Goal: Information Seeking & Learning: Learn about a topic

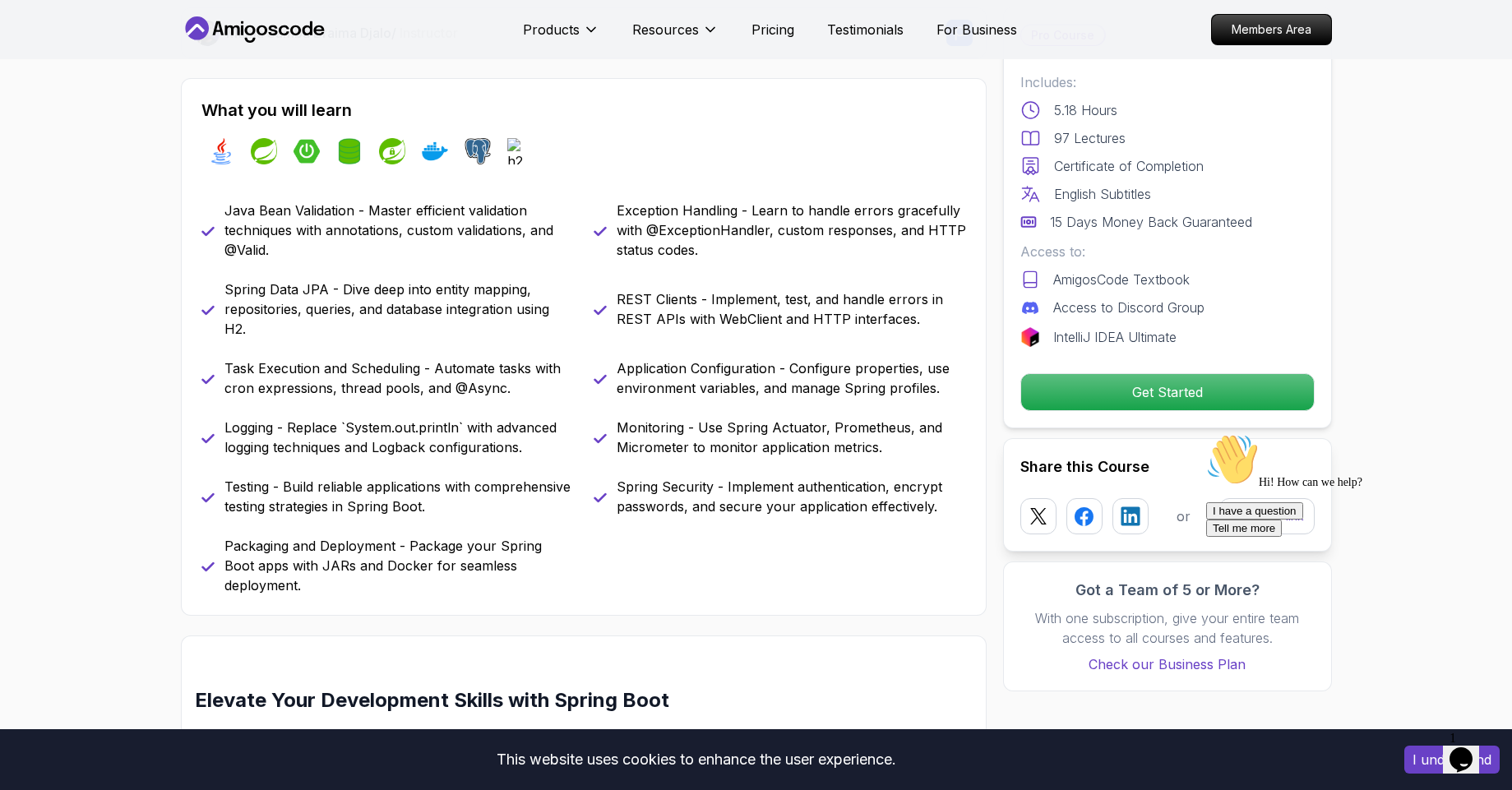
scroll to position [637, 0]
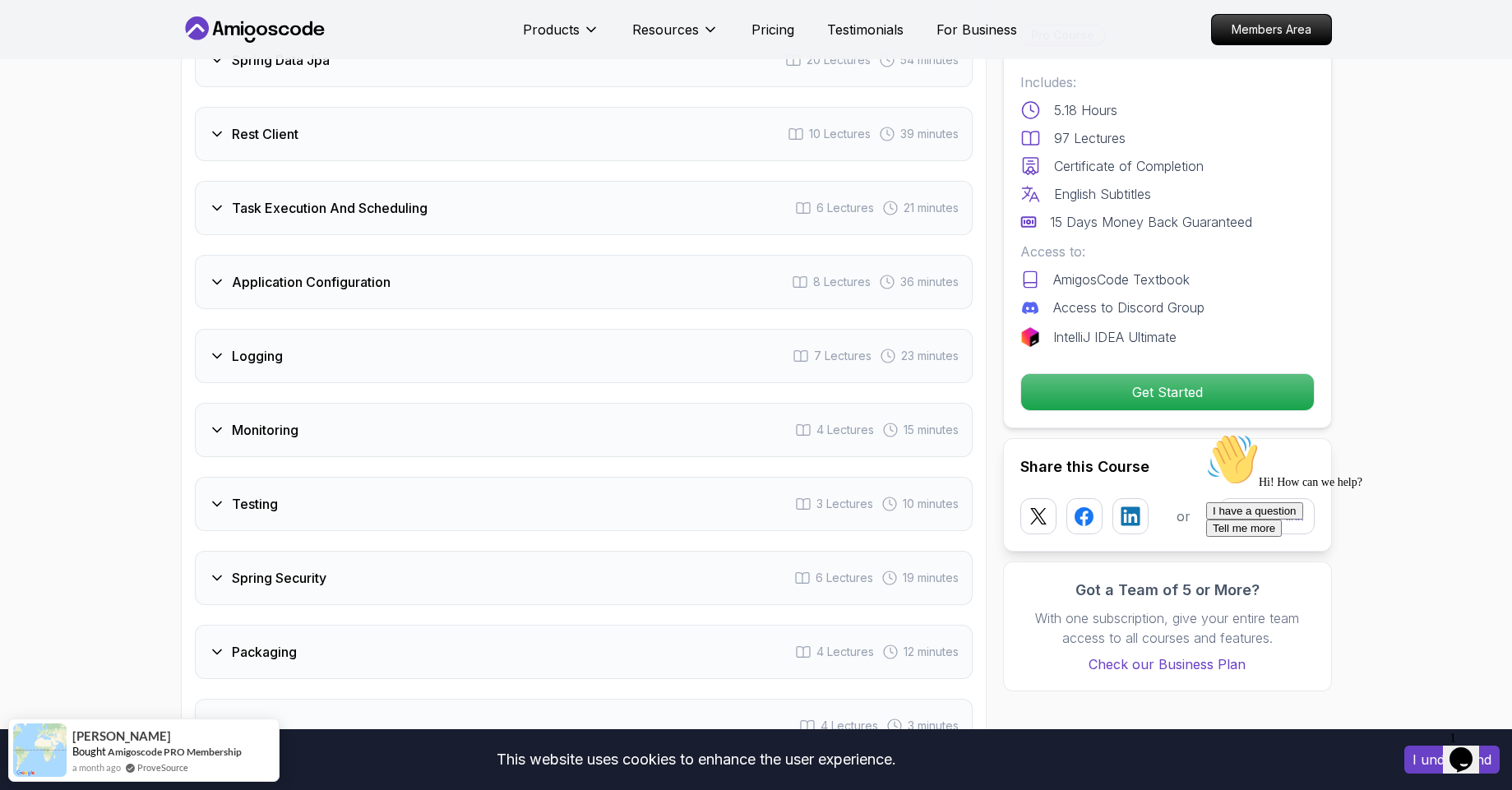
scroll to position [2610, 0]
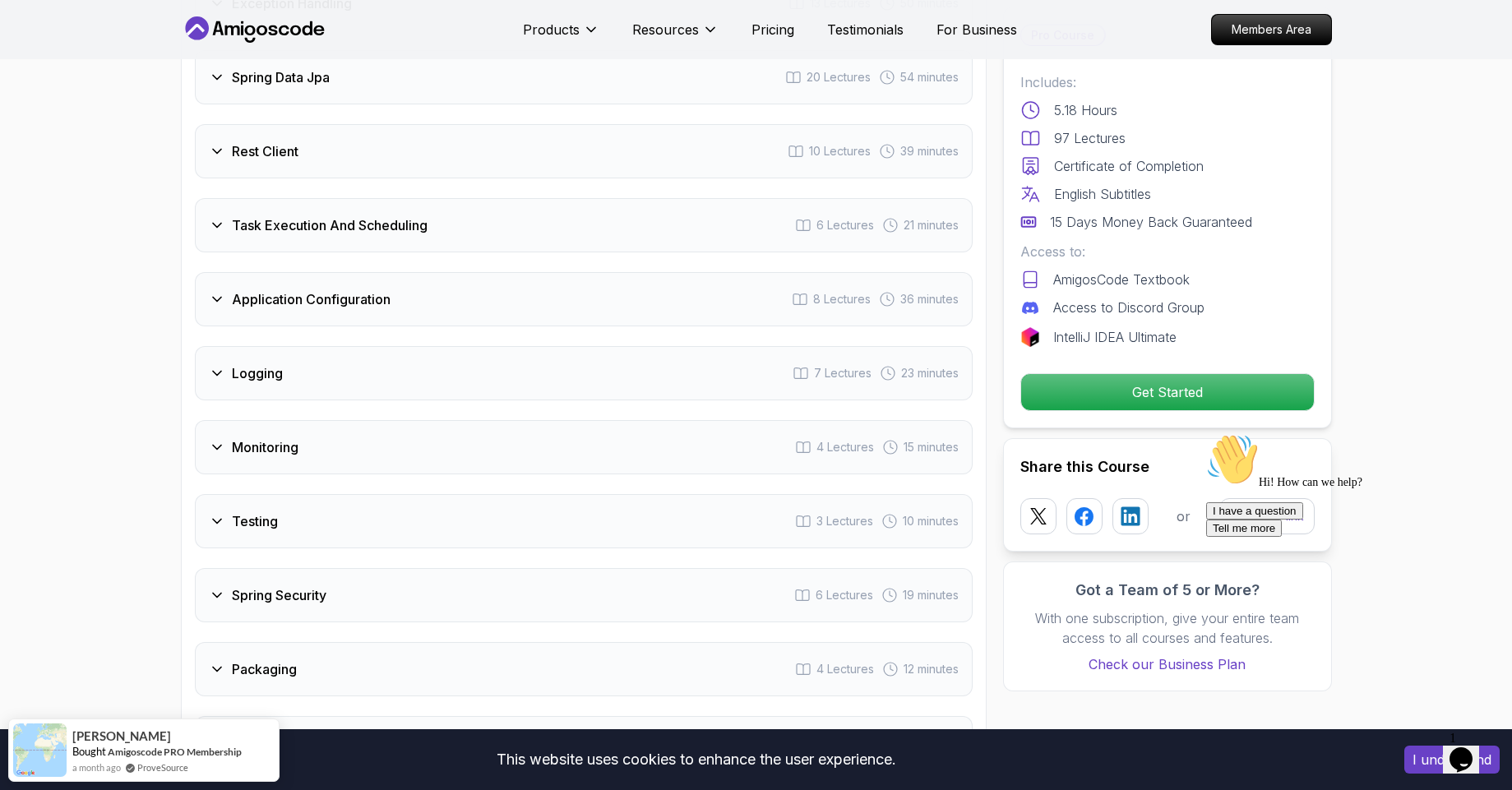
click at [366, 274] on div "Application Configuration 8 Lectures 36 minutes" at bounding box center [583, 299] width 778 height 55
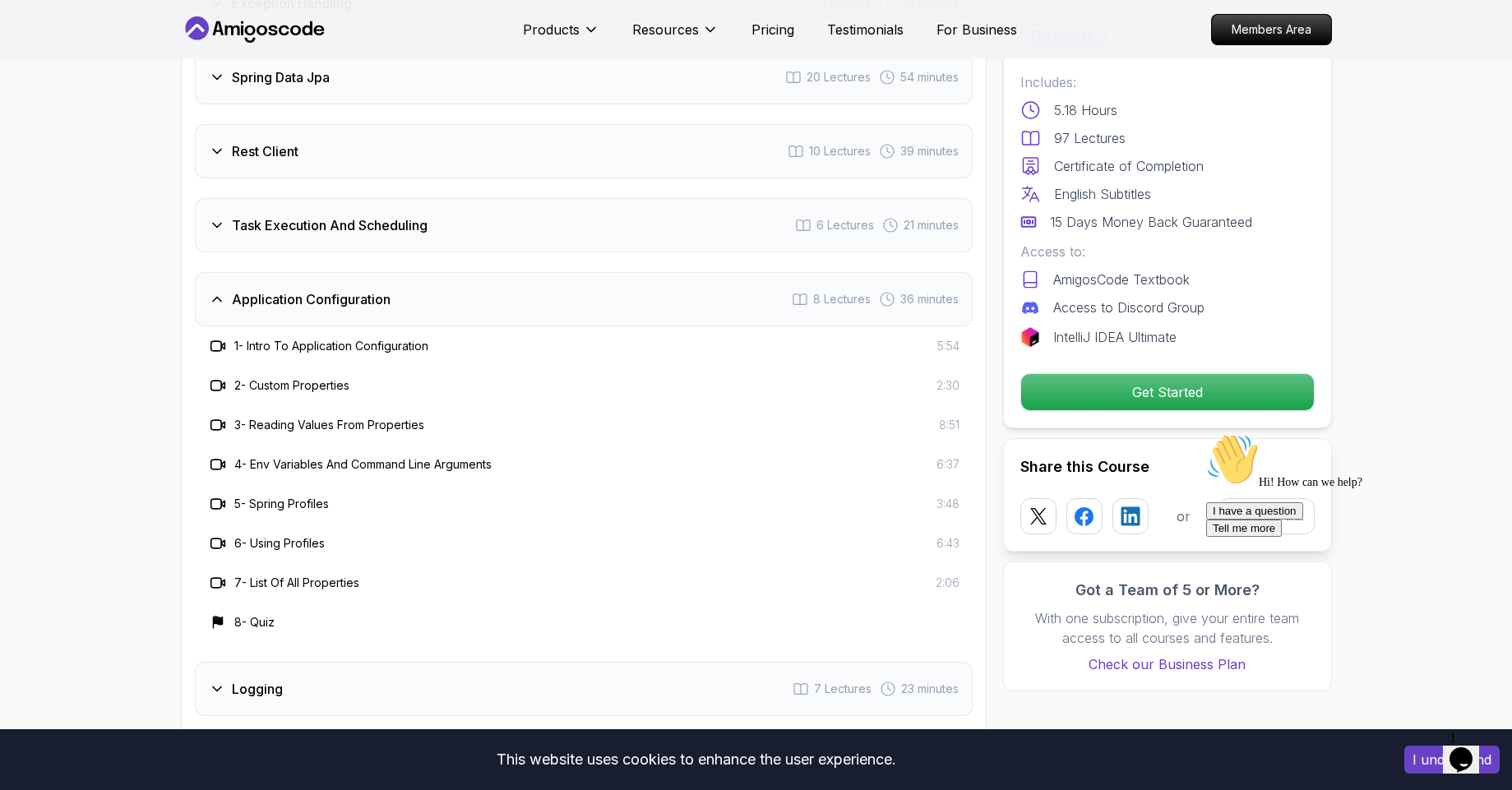
click at [366, 274] on div "Application Configuration 8 Lectures 36 minutes" at bounding box center [583, 299] width 778 height 55
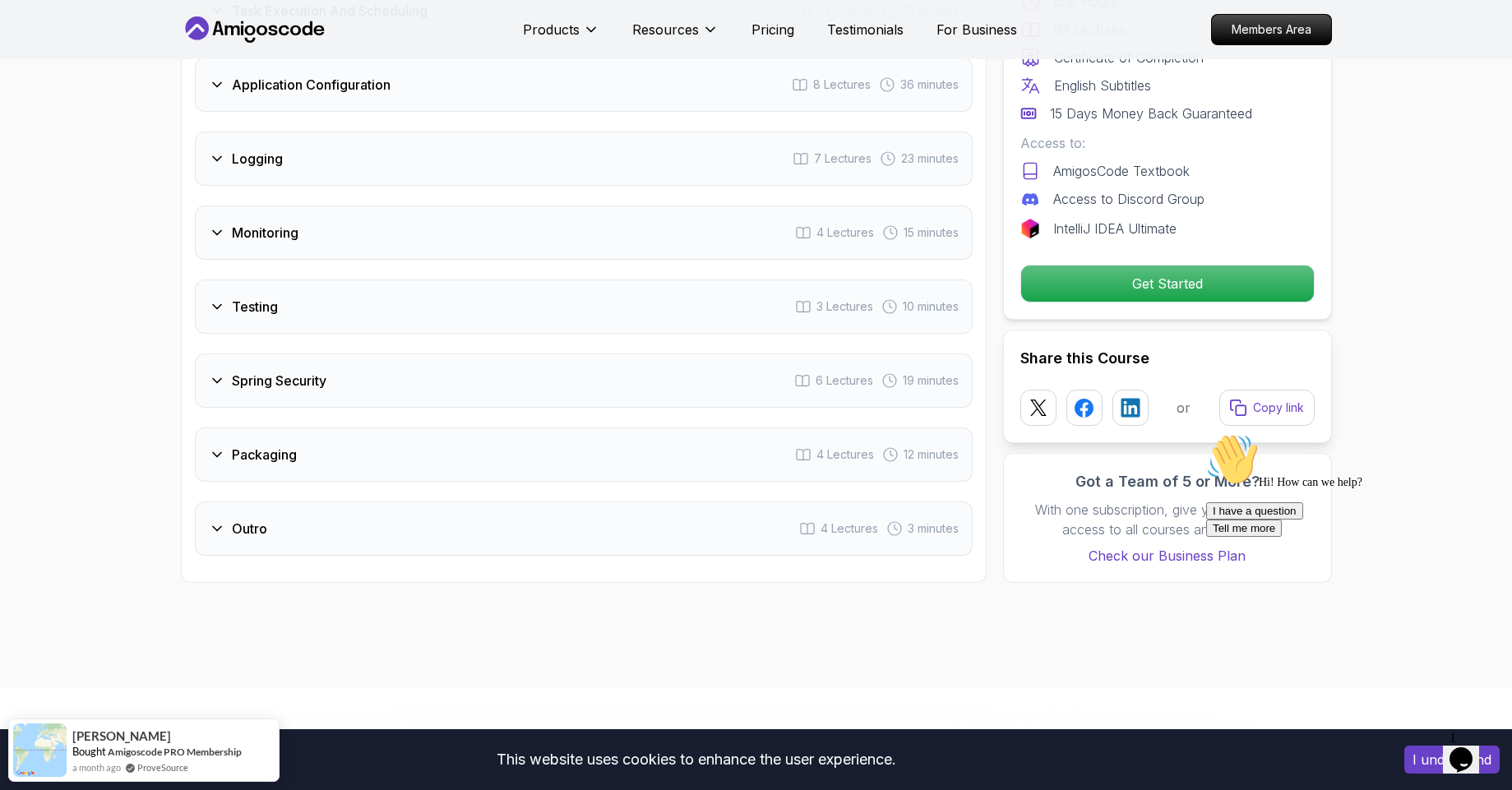
scroll to position [2714, 0]
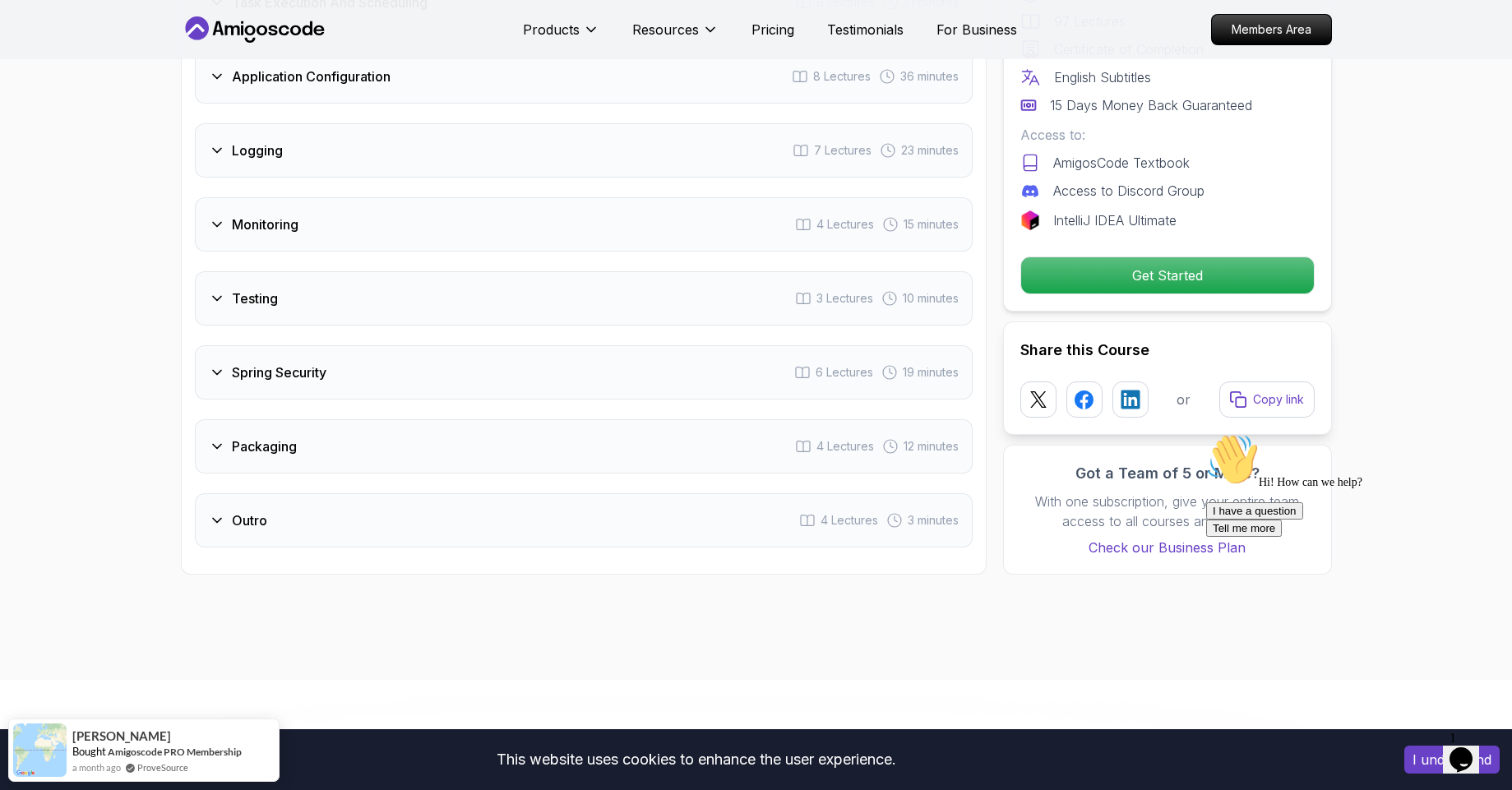
click at [366, 345] on div "Spring Security 6 Lectures 19 minutes" at bounding box center [583, 372] width 778 height 55
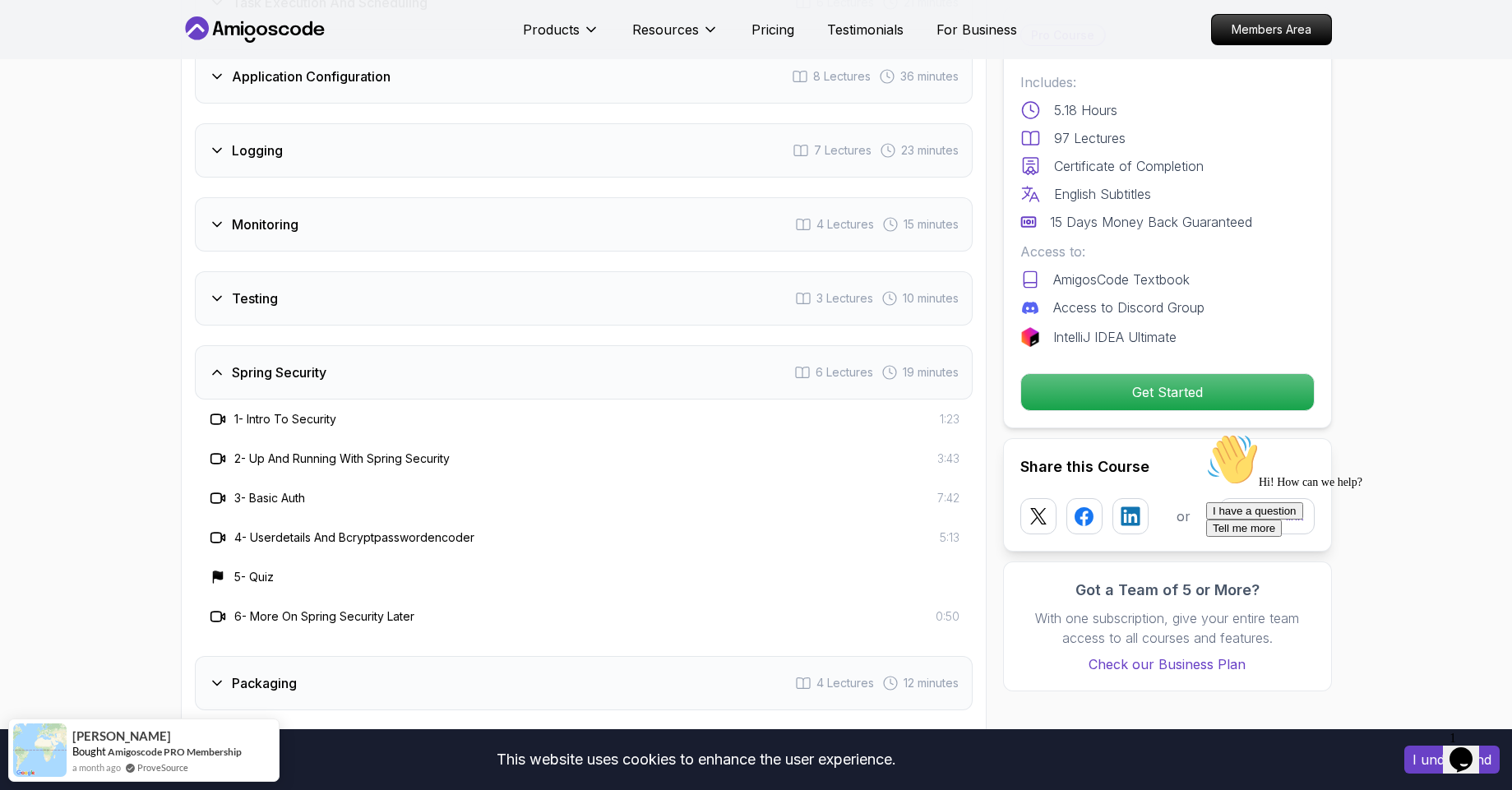
click at [366, 345] on div "Spring Security 6 Lectures 19 minutes" at bounding box center [583, 372] width 778 height 55
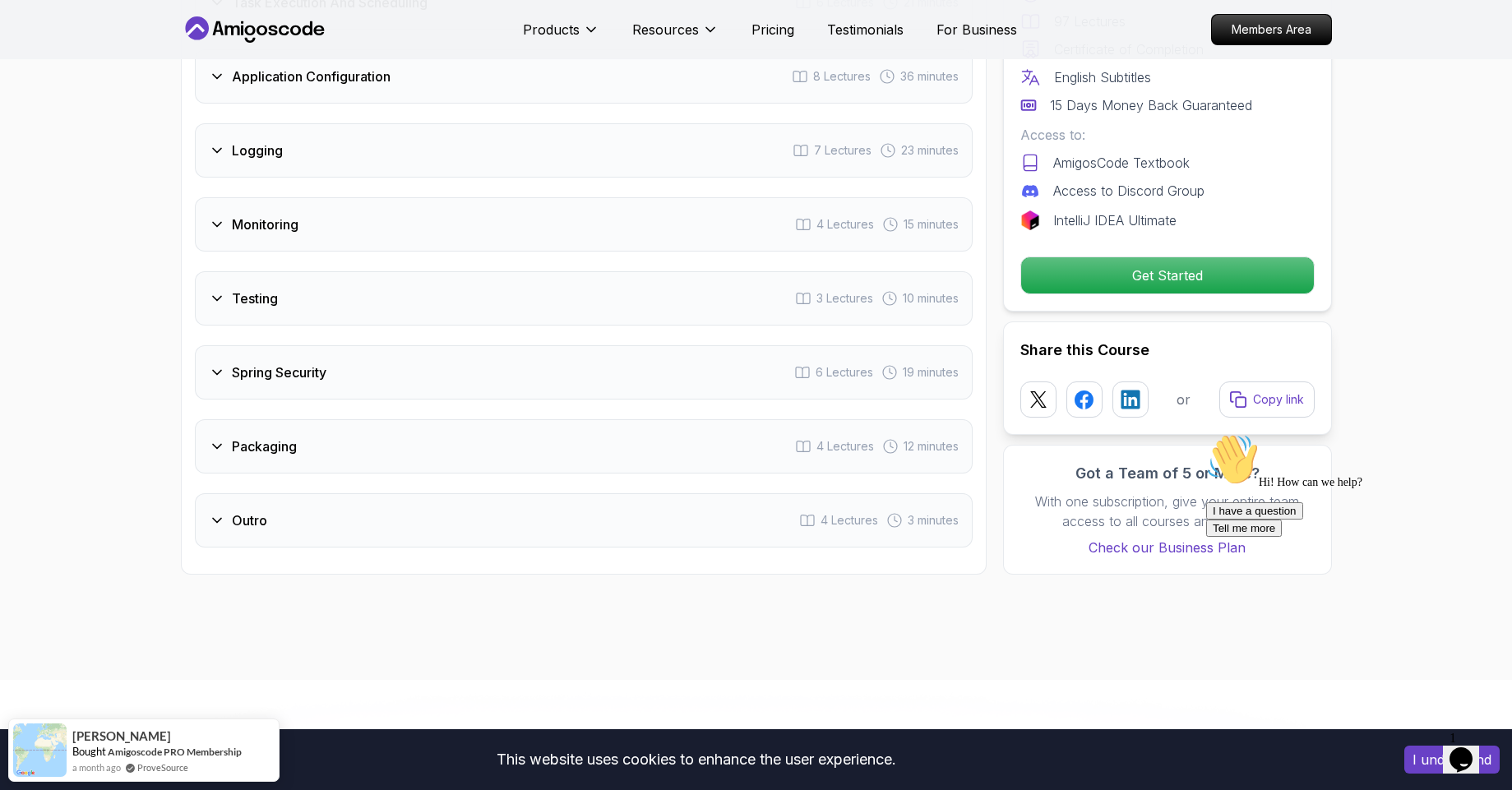
click at [361, 204] on div "Monitoring 4 Lectures 15 minutes" at bounding box center [583, 224] width 778 height 55
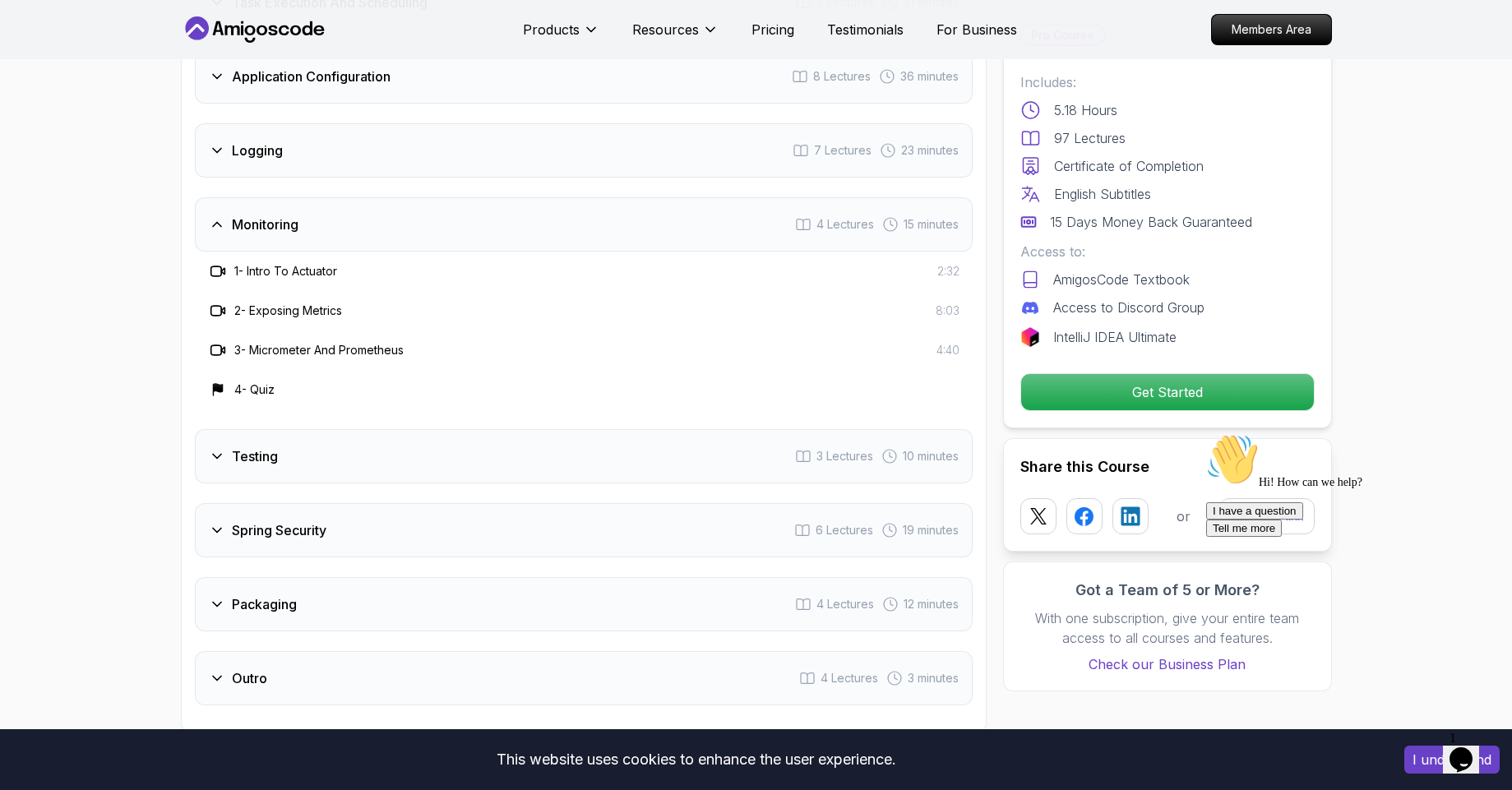
click at [361, 204] on div "Monitoring 4 Lectures 15 minutes" at bounding box center [583, 224] width 778 height 55
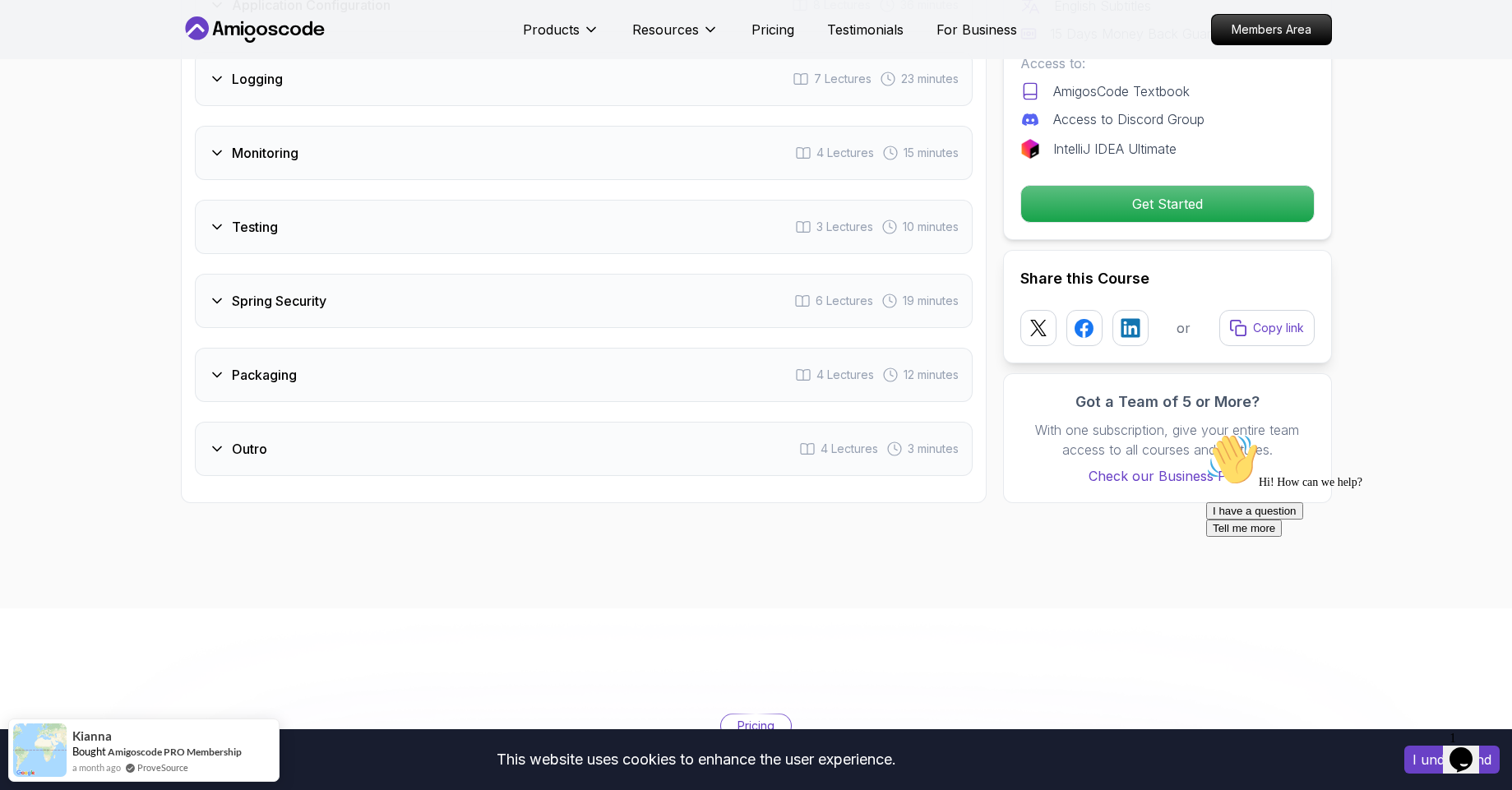
scroll to position [2797, 0]
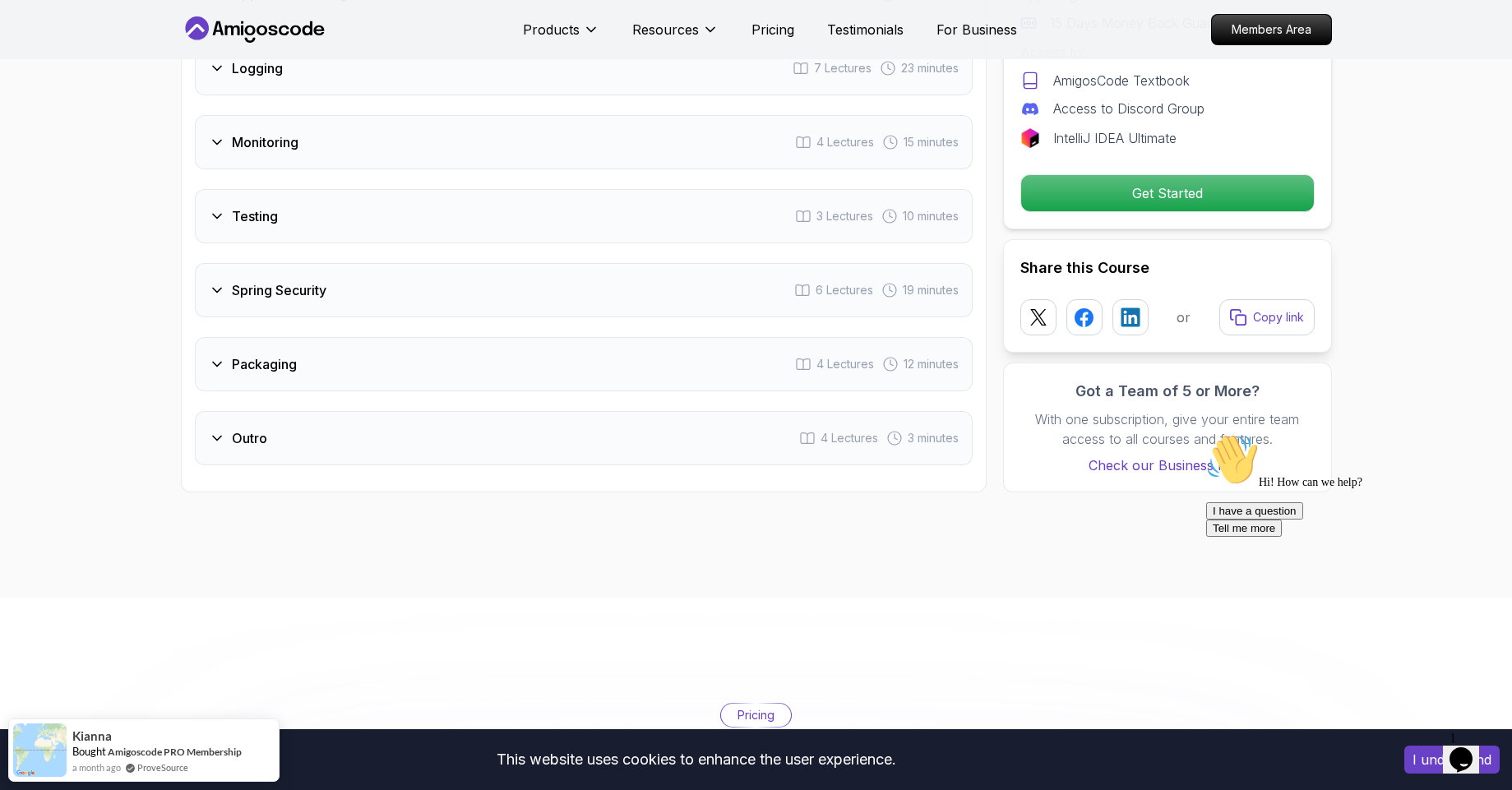
click at [342, 337] on div "Packaging 4 Lectures 12 minutes" at bounding box center [583, 363] width 778 height 55
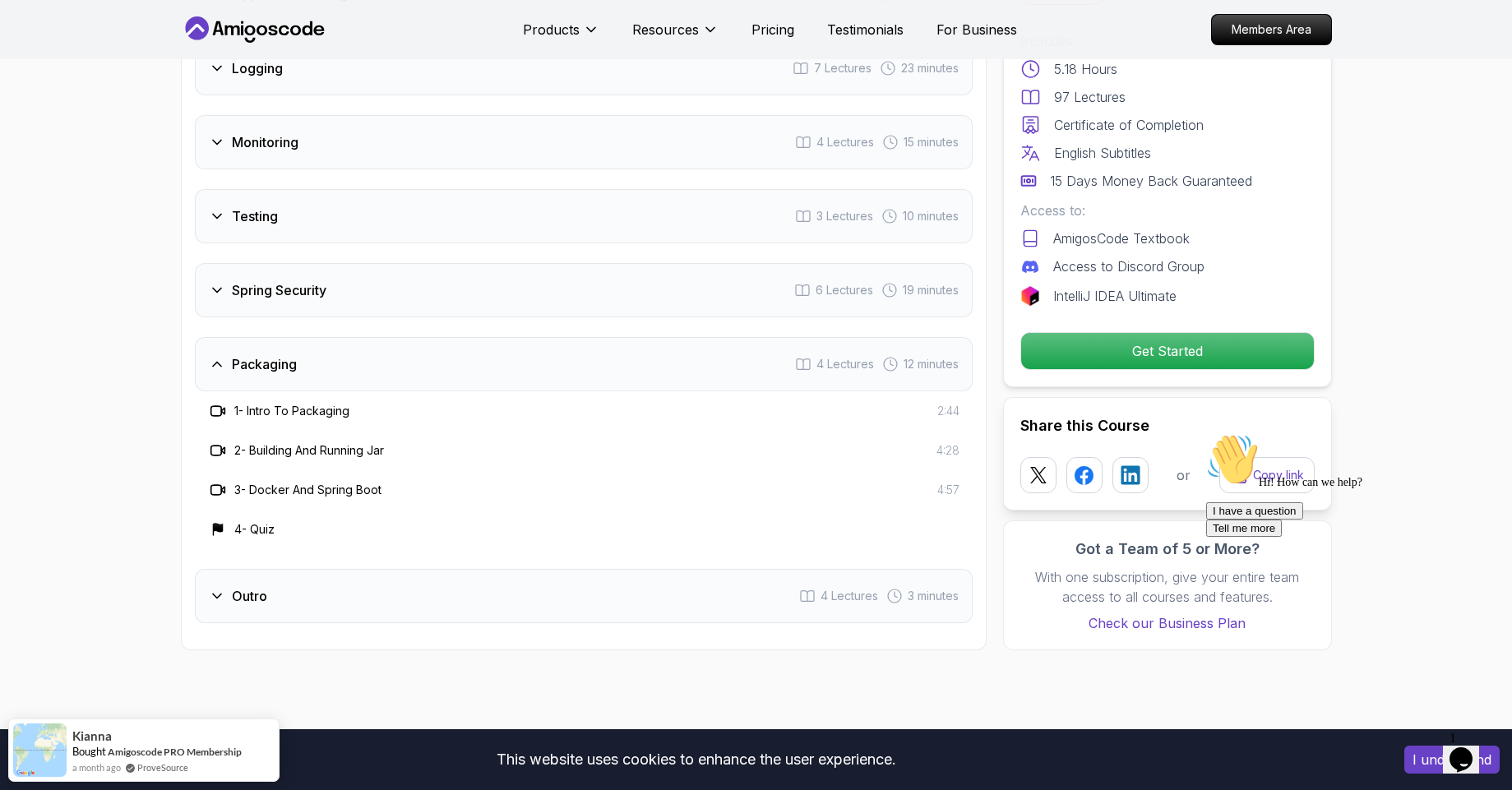
click at [342, 337] on div "Packaging 4 Lectures 12 minutes" at bounding box center [583, 363] width 778 height 55
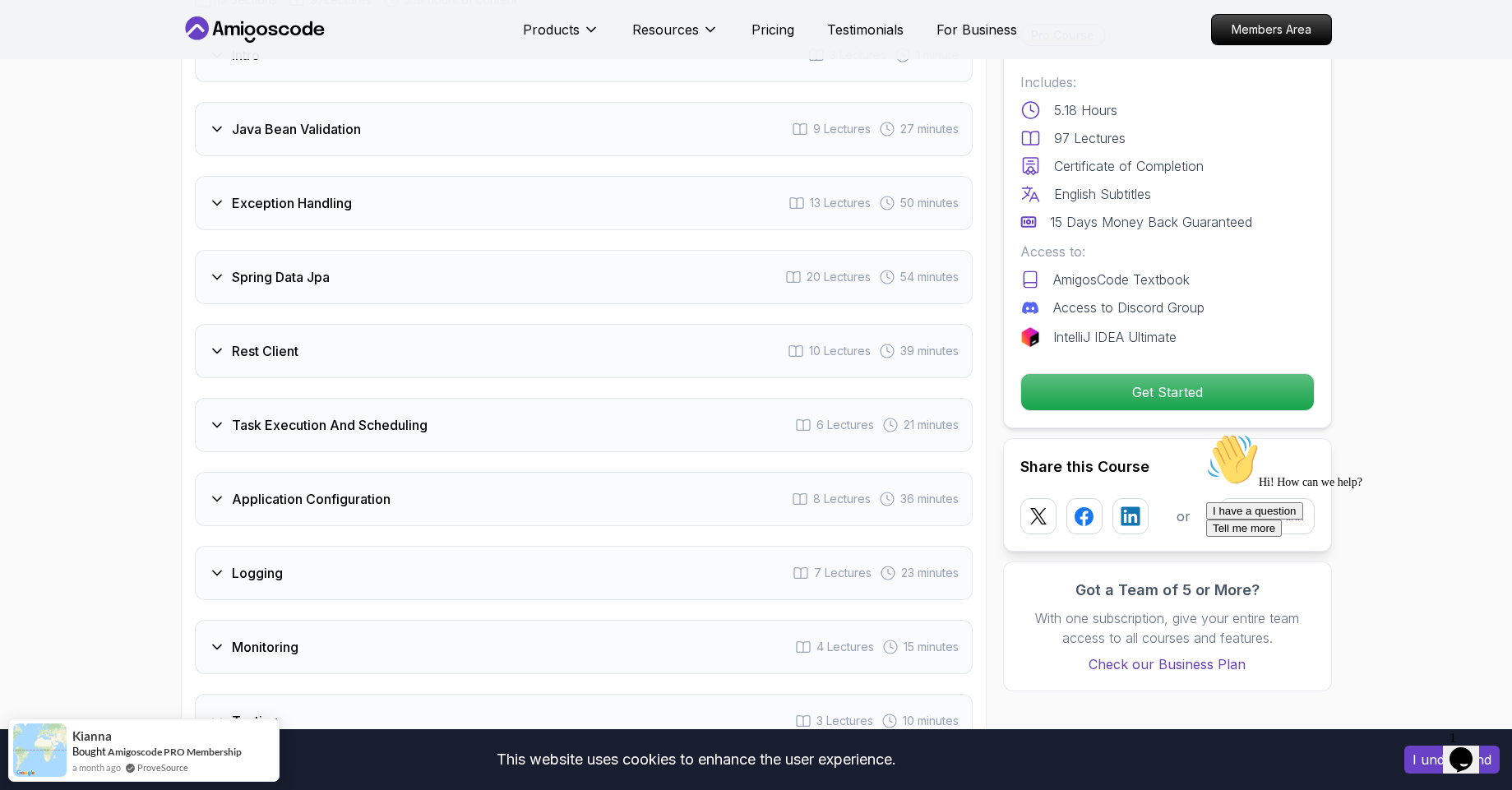
scroll to position [2283, 0]
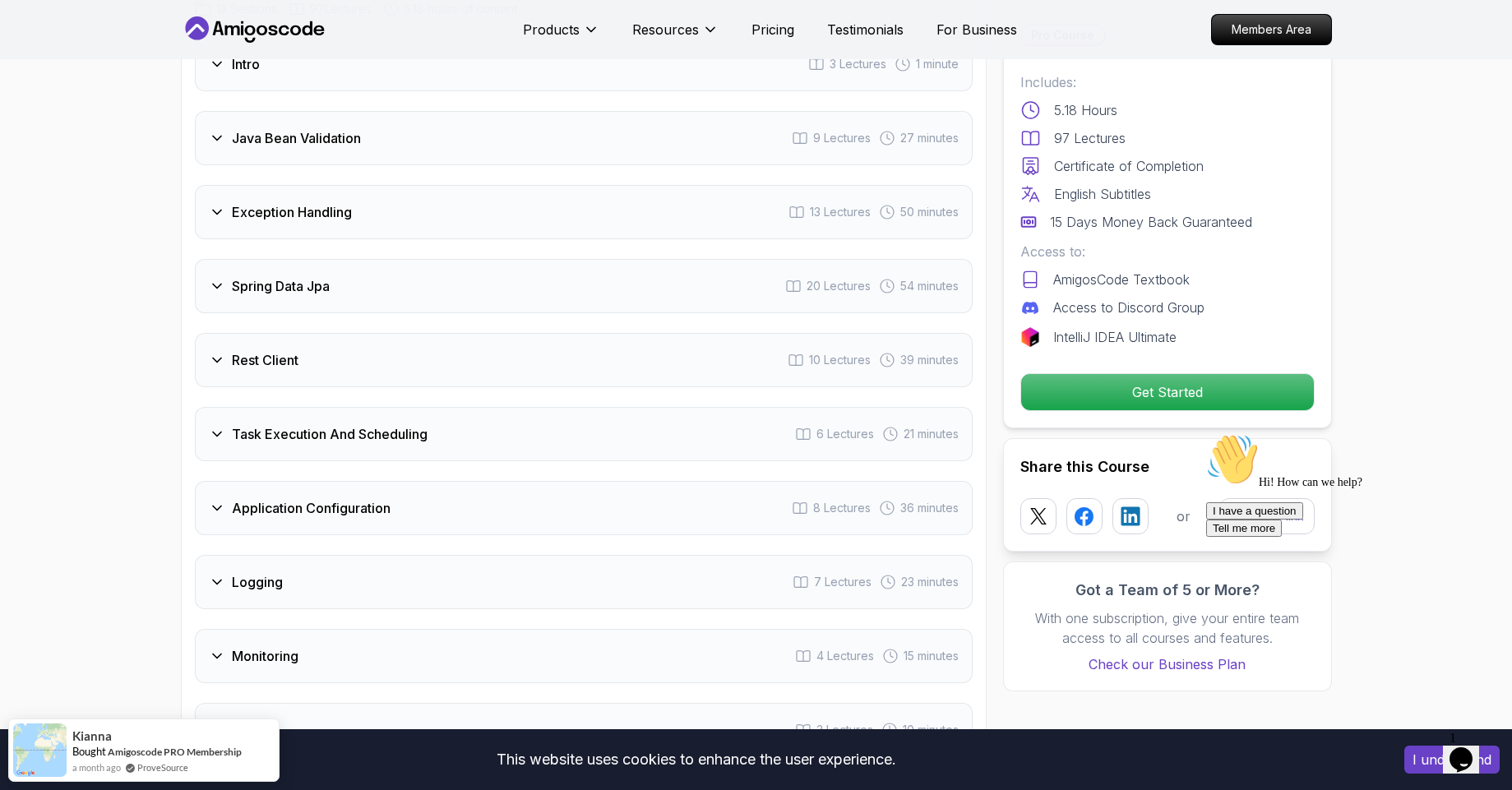
click at [342, 333] on div "Rest Client 10 Lectures 39 minutes" at bounding box center [583, 360] width 778 height 55
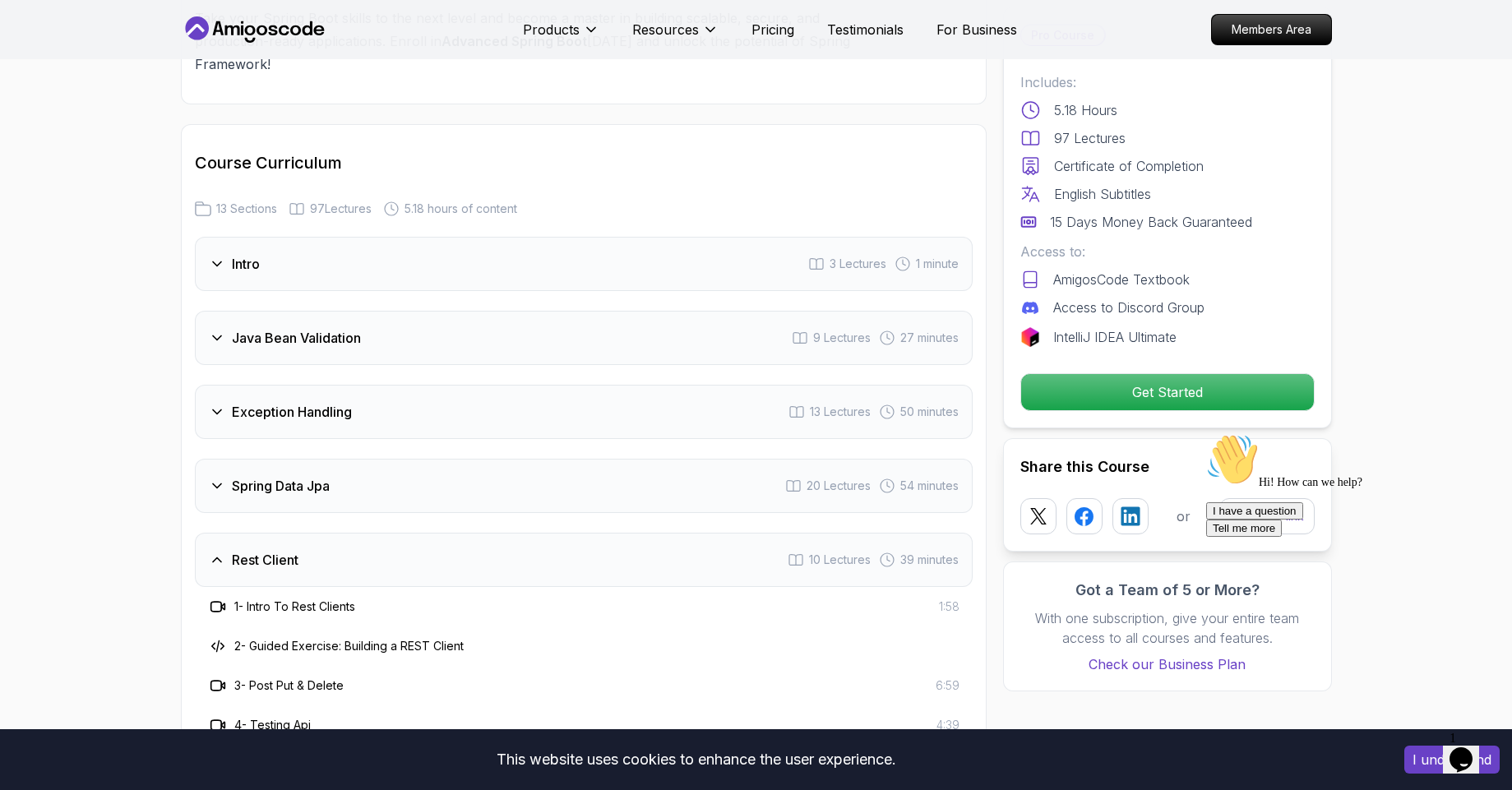
scroll to position [2078, 0]
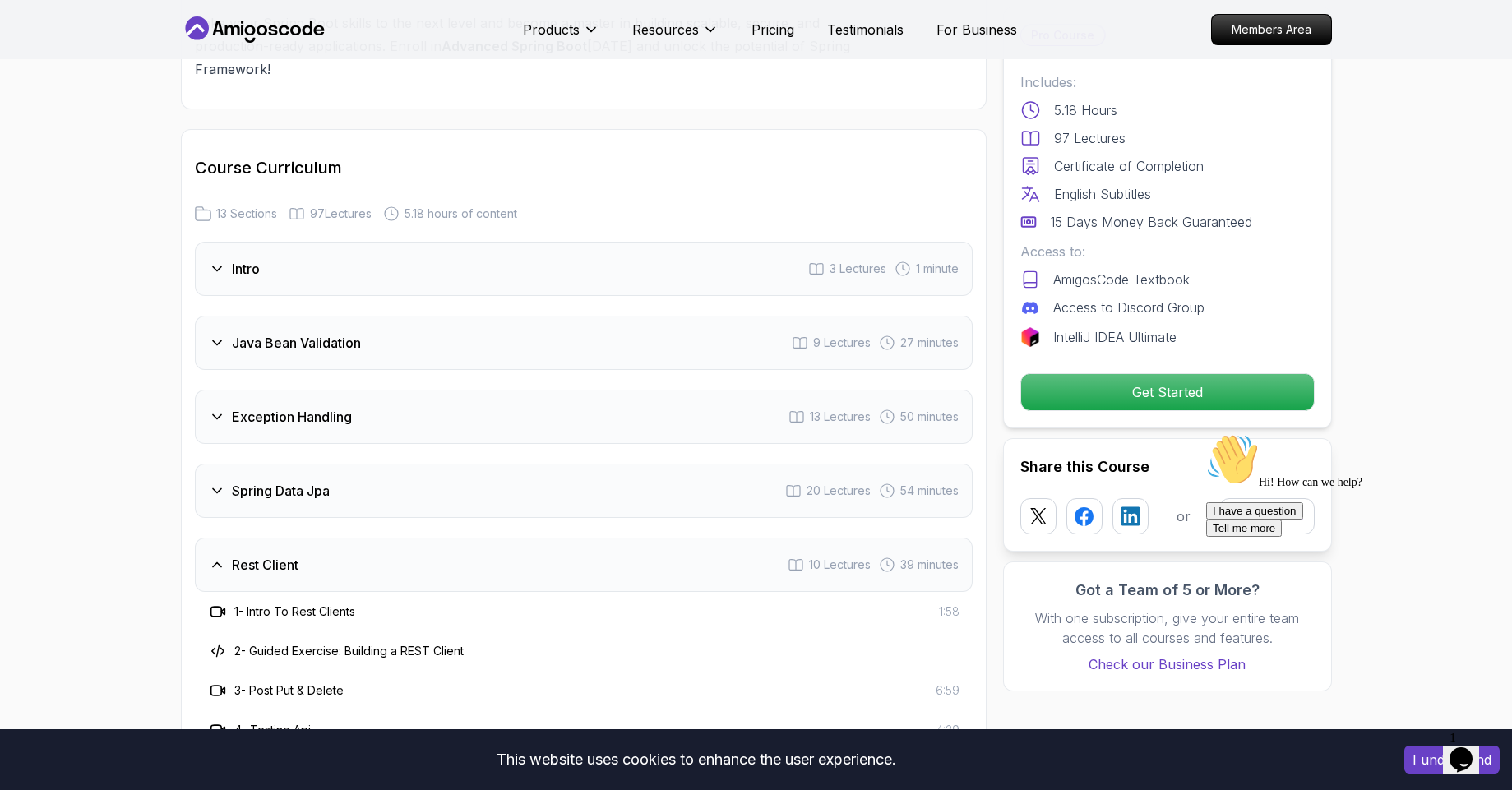
click at [355, 390] on div "Exception Handling 13 Lectures 50 minutes" at bounding box center [583, 416] width 778 height 55
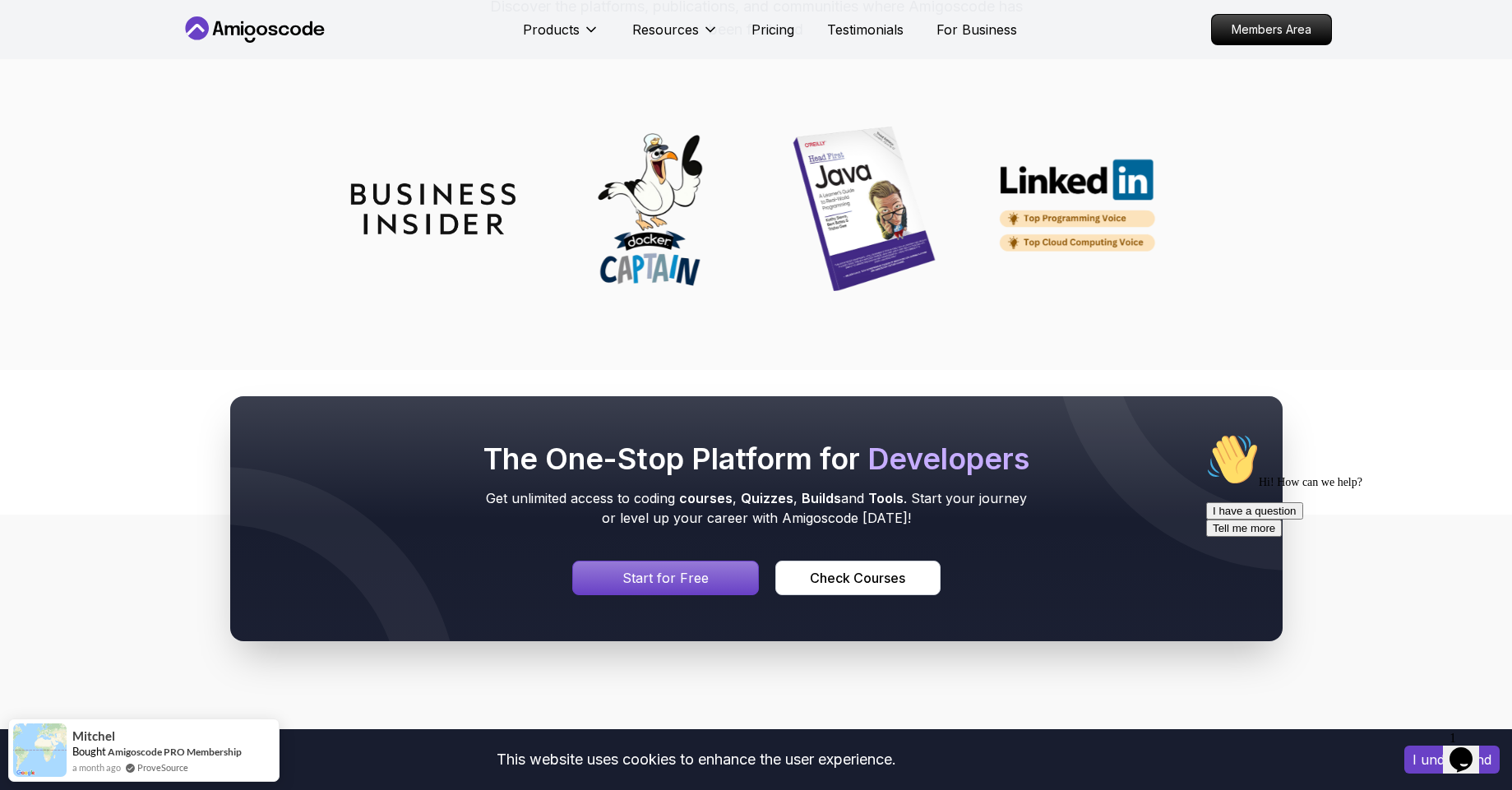
scroll to position [6970, 0]
